Goal: Ask a question

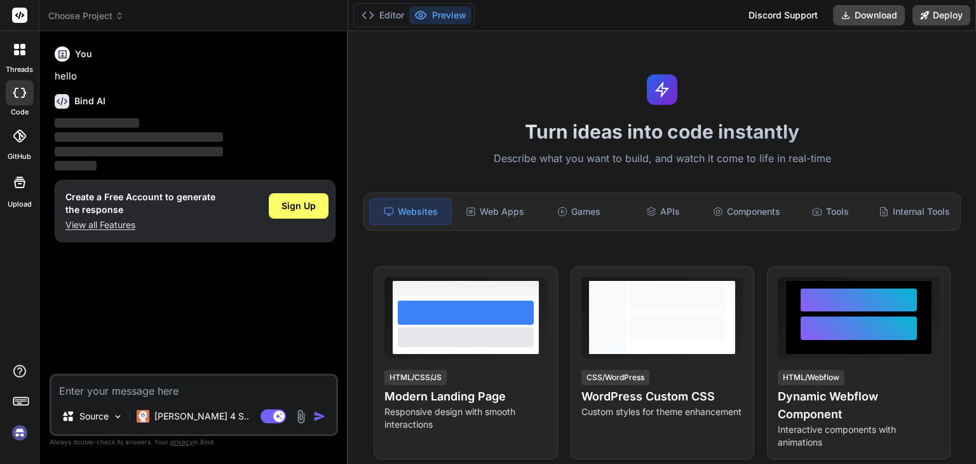
type textarea "x"
click at [488, 208] on div "Web Apps" at bounding box center [494, 211] width 81 height 27
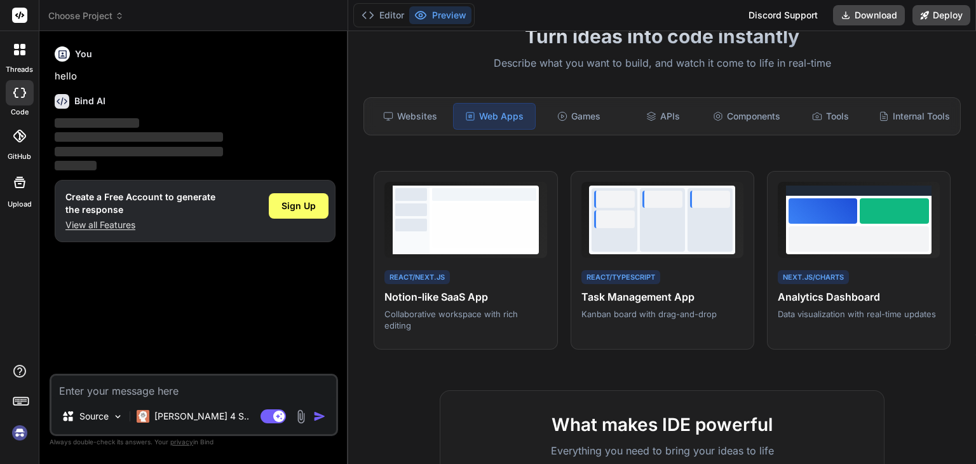
scroll to position [103, 0]
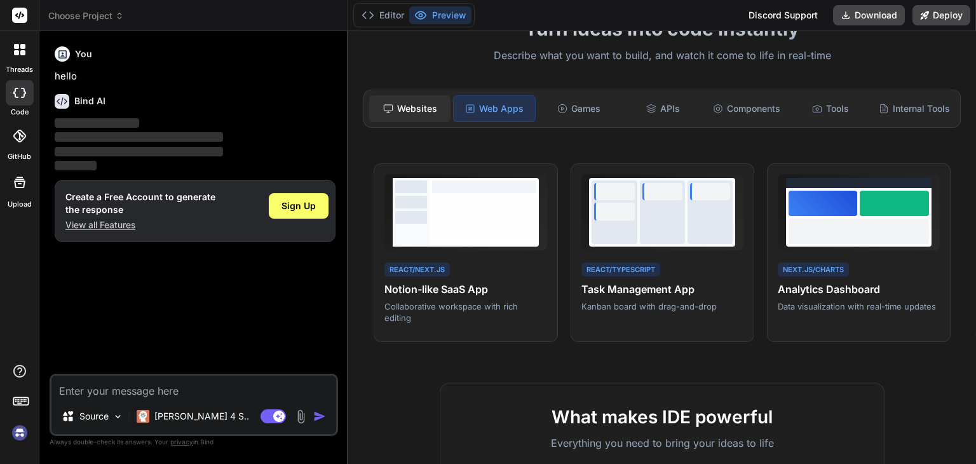
click at [403, 109] on div "Websites" at bounding box center [409, 108] width 81 height 27
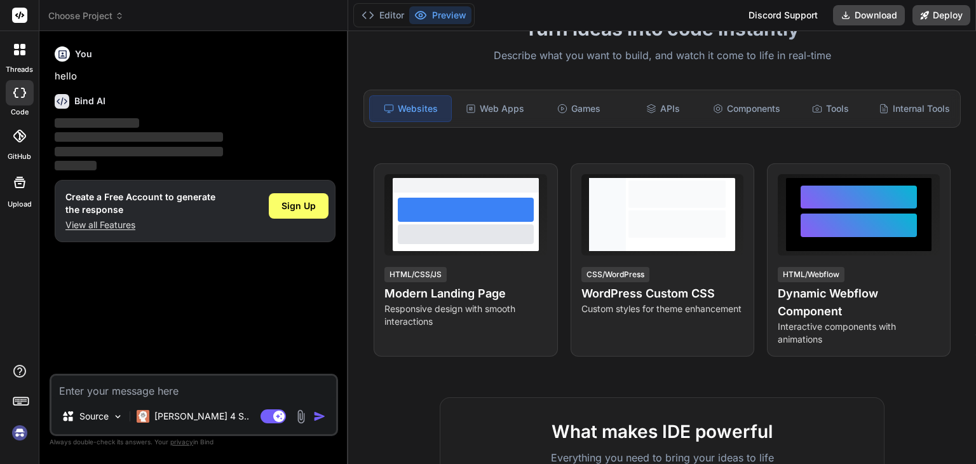
click at [158, 377] on textarea at bounding box center [193, 386] width 285 height 23
paste textarea "Bind AI"
type textarea "Bind AI"
type textarea "x"
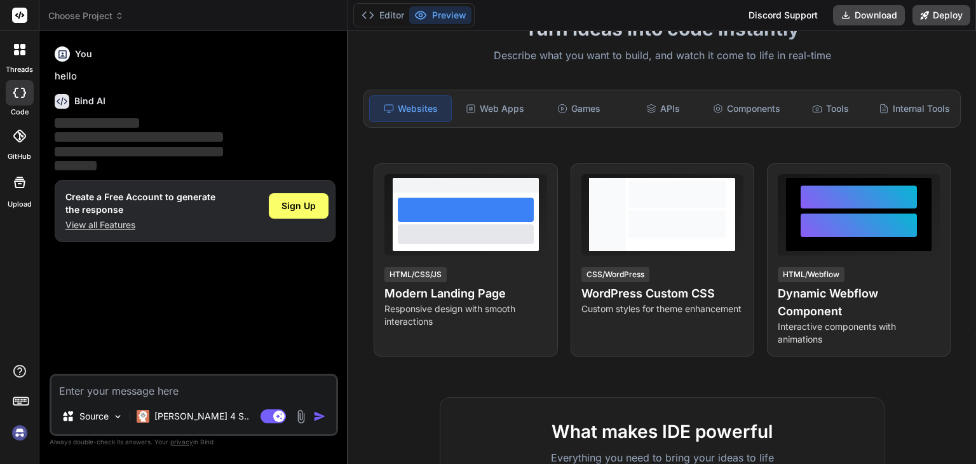
paste textarea "[URL][DOMAIN_NAME] Please improve above mentioned websited by refering below po…"
type textarea "[URL][DOMAIN_NAME] Please improve above mentioned websited by refering below po…"
type textarea "x"
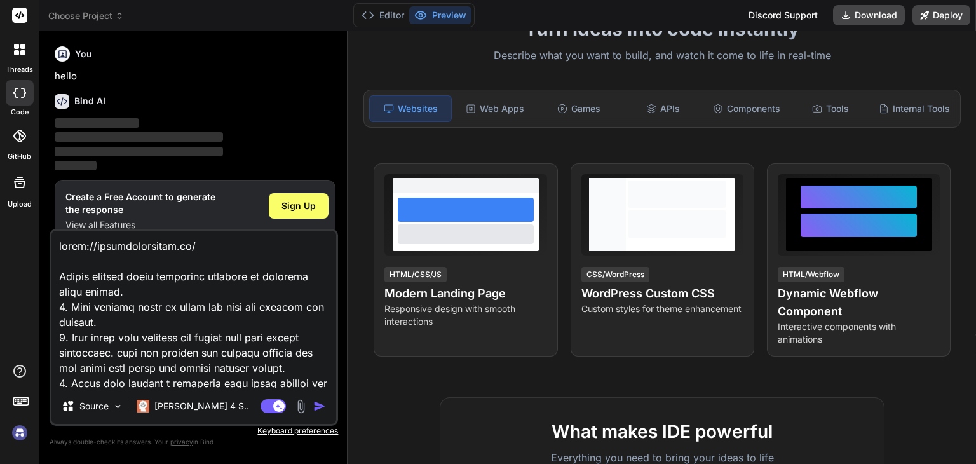
scroll to position [351, 0]
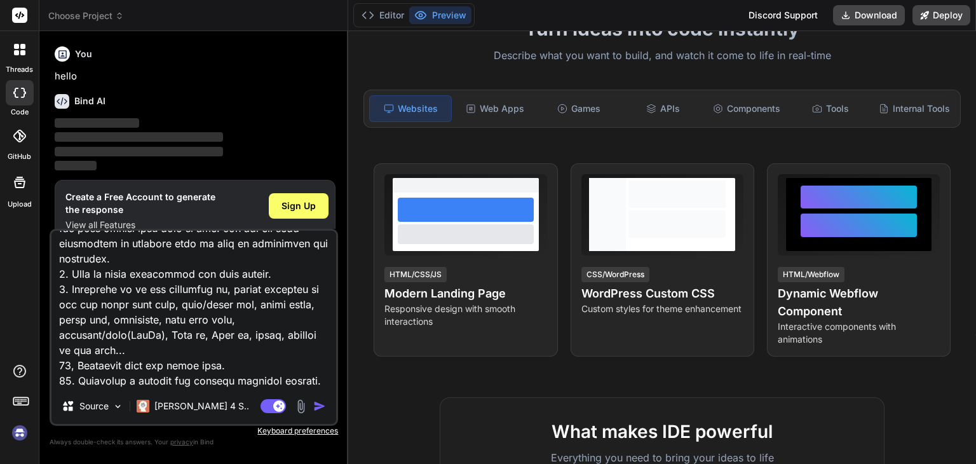
type textarea "[URL][DOMAIN_NAME] Please improve above mentioned websited by refering below po…"
click at [315, 410] on img "button" at bounding box center [319, 405] width 13 height 13
click at [326, 409] on img "button" at bounding box center [319, 405] width 13 height 13
click at [324, 407] on img "button" at bounding box center [319, 405] width 13 height 13
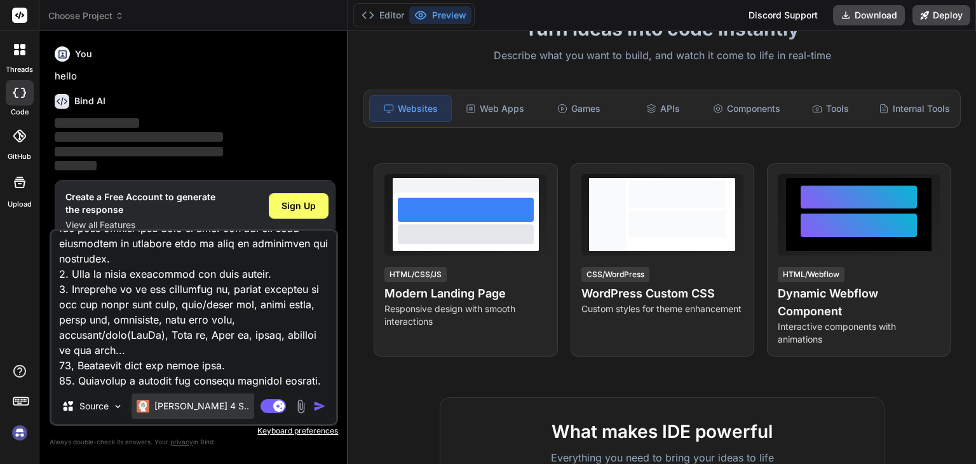
click at [196, 406] on p "[PERSON_NAME] 4 S.." at bounding box center [201, 405] width 95 height 13
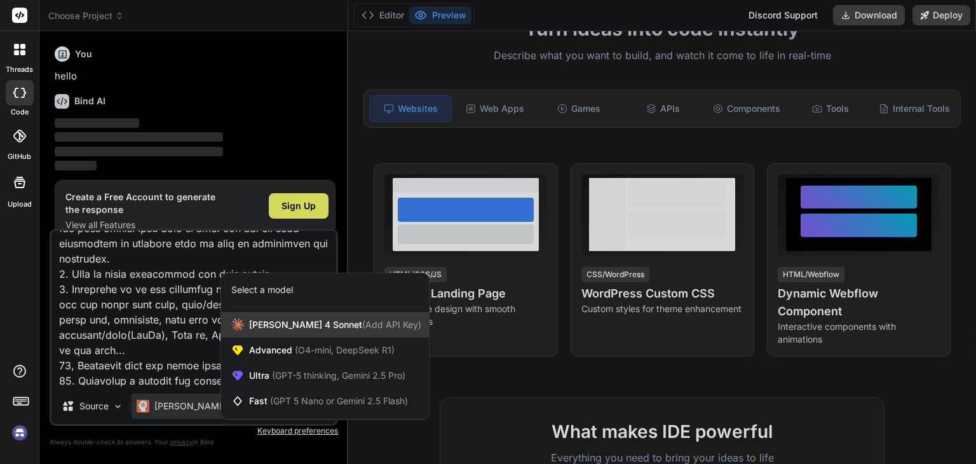
click at [362, 321] on span "(Add API Key)" at bounding box center [391, 324] width 59 height 11
type textarea "x"
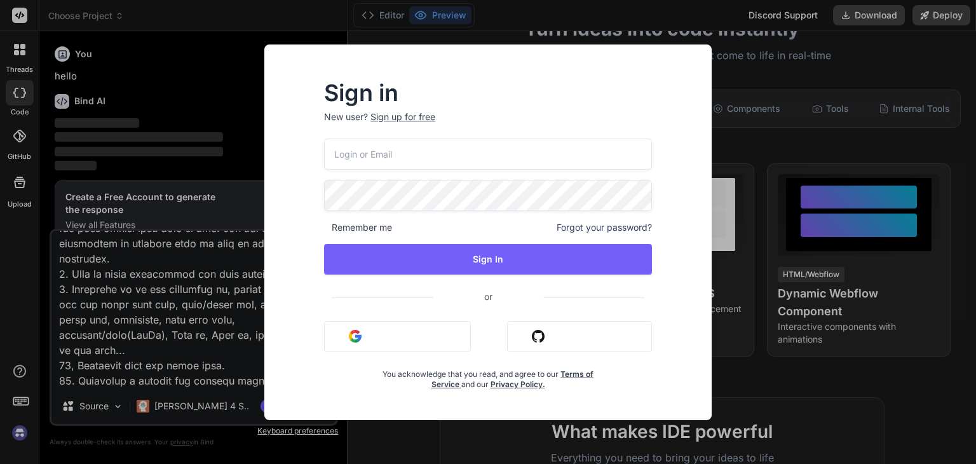
click at [160, 325] on div "Sign in New user? Sign up for free Remember me Forgot your password? Sign In or…" at bounding box center [488, 232] width 976 height 464
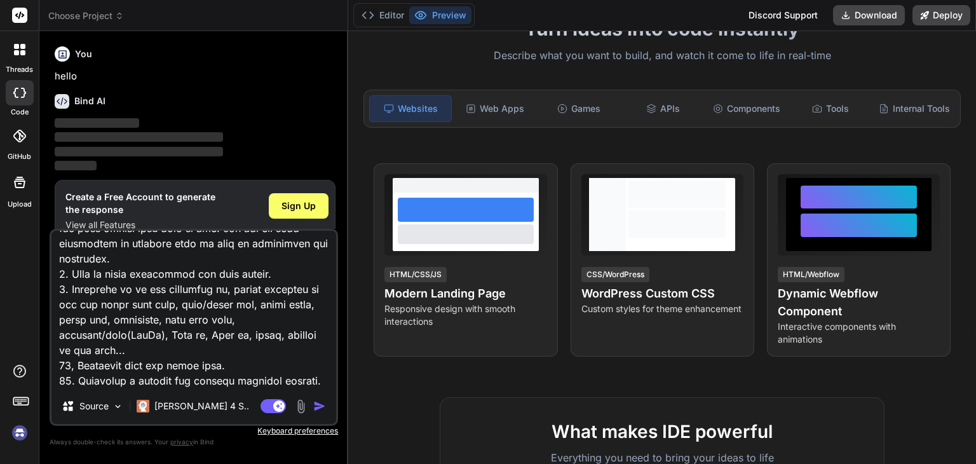
click at [323, 407] on img "button" at bounding box center [319, 405] width 13 height 13
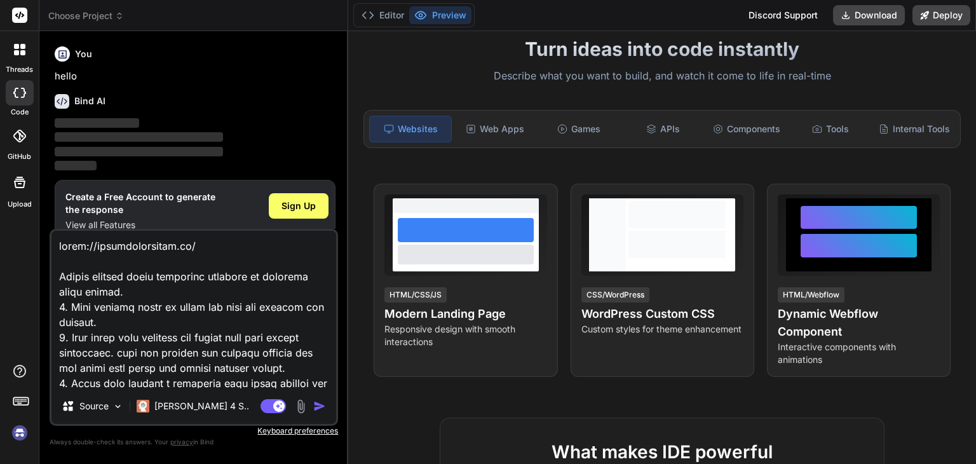
scroll to position [84, 0]
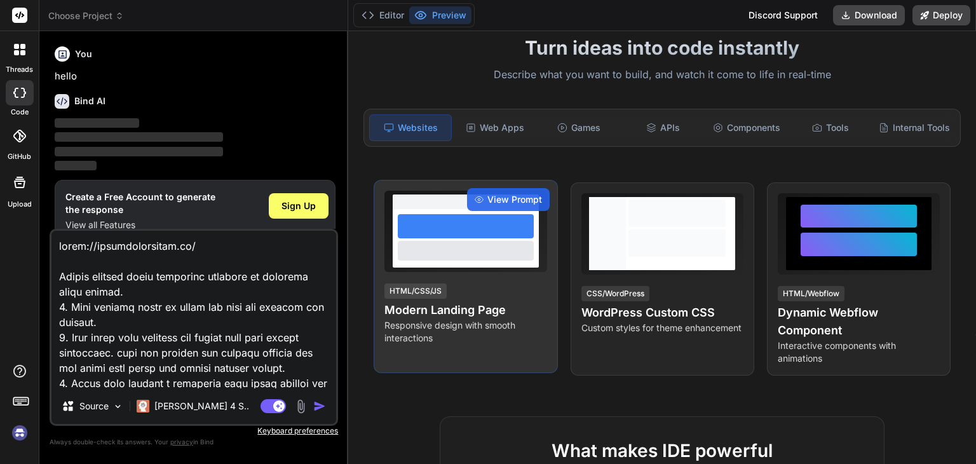
click at [472, 306] on div "HTML/CSS/JS Modern Landing Page Responsive design with smooth interactions" at bounding box center [465, 313] width 162 height 62
click at [487, 206] on span "View Prompt" at bounding box center [514, 199] width 55 height 13
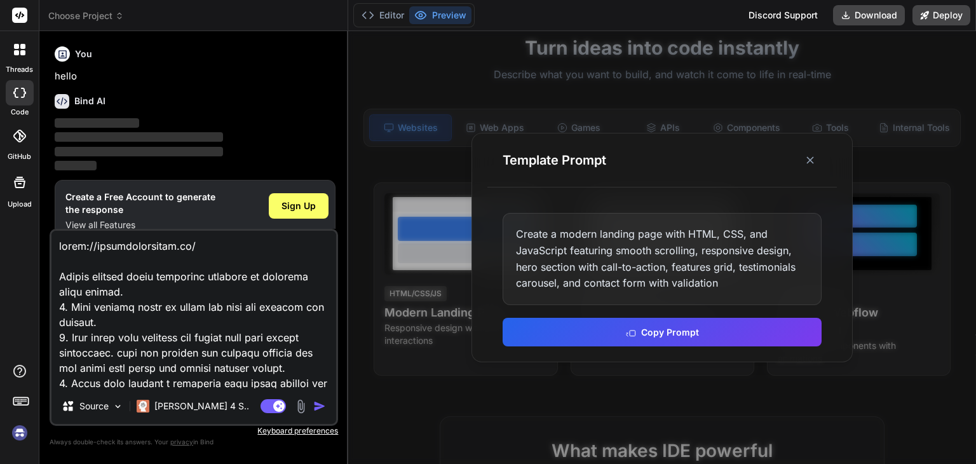
click at [663, 346] on div "Create a modern landing page with HTML, CSS, and JavaScript featuring smooth sc…" at bounding box center [661, 279] width 349 height 163
click at [666, 342] on button "Copy Prompt" at bounding box center [661, 330] width 319 height 29
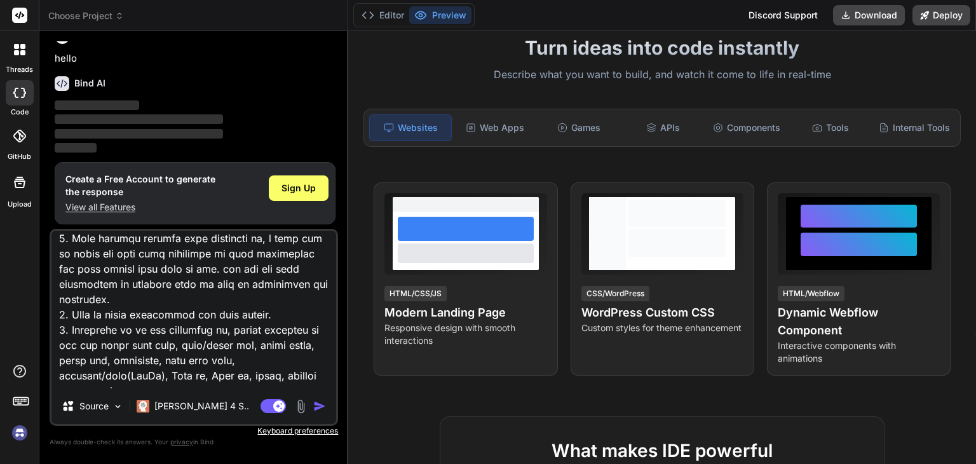
scroll to position [353, 0]
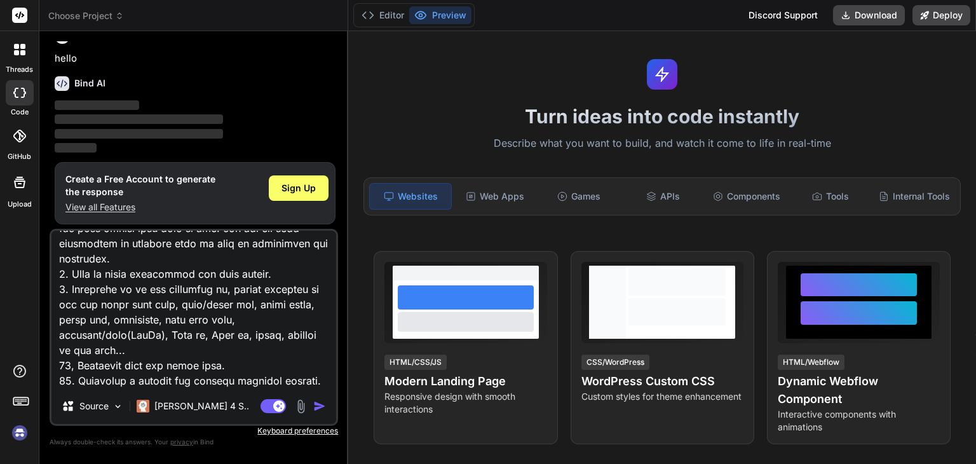
scroll to position [0, 0]
